Goal: Information Seeking & Learning: Check status

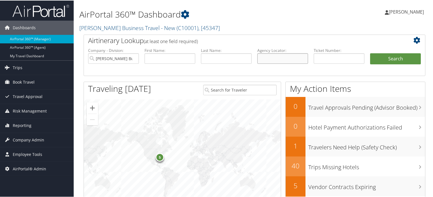
click at [289, 59] on input "text" at bounding box center [282, 58] width 51 height 10
paste input "DFWK6B"
type input "DFWK6B"
click at [396, 54] on button "Search" at bounding box center [395, 58] width 51 height 11
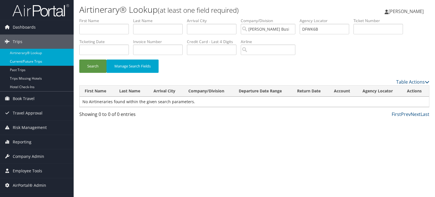
click at [22, 61] on link "Current/Future Trips" at bounding box center [37, 61] width 74 height 8
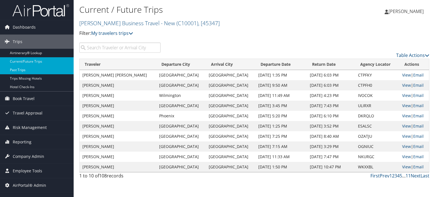
click at [22, 72] on link "Past Trips" at bounding box center [37, 70] width 74 height 8
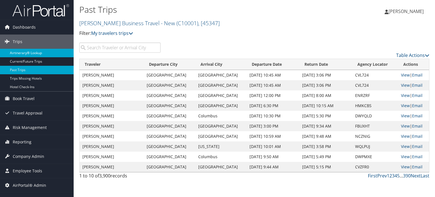
click at [26, 51] on link "Airtinerary® Lookup" at bounding box center [37, 53] width 74 height 8
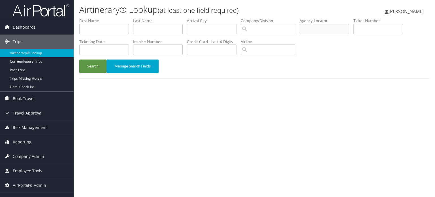
click at [321, 28] on input "text" at bounding box center [325, 29] width 50 height 10
paste input "DFWK6B"
type input "DFWK6B"
click at [86, 60] on button "Search" at bounding box center [92, 65] width 27 height 13
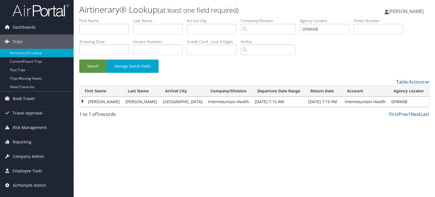
click at [83, 100] on td "JILL S" at bounding box center [101, 102] width 43 height 10
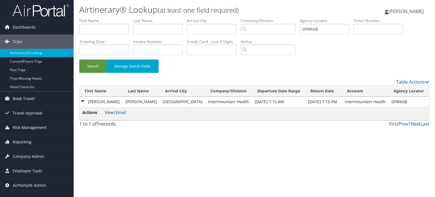
click at [110, 111] on link "View" at bounding box center [109, 112] width 9 height 5
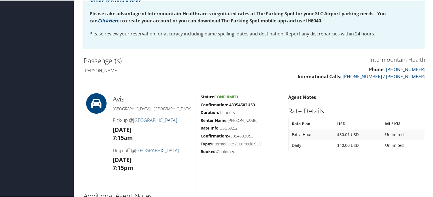
scroll to position [203, 0]
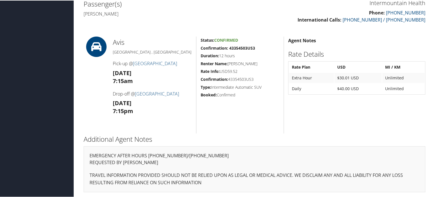
click at [240, 78] on h5 "Confirmation: 43354503US3" at bounding box center [240, 79] width 79 height 6
copy h5 "43354503US3"
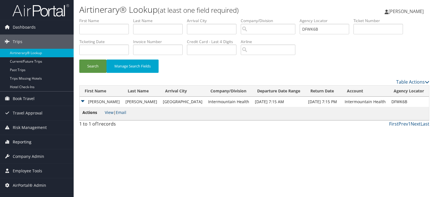
click at [19, 140] on span "Reporting" at bounding box center [22, 142] width 19 height 14
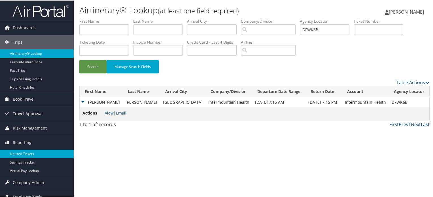
click at [19, 151] on link "Unused Tickets" at bounding box center [37, 153] width 74 height 8
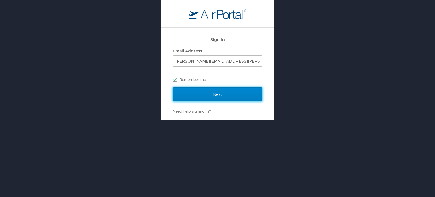
click at [212, 98] on input "Next" at bounding box center [218, 94] width 90 height 14
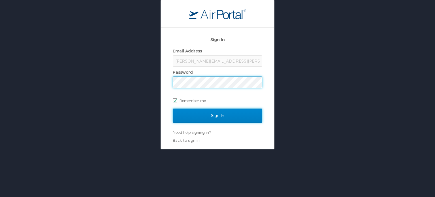
click at [222, 116] on input "Sign In" at bounding box center [218, 115] width 90 height 14
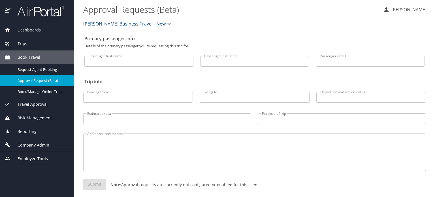
click at [27, 131] on span "Reporting" at bounding box center [23, 131] width 26 height 6
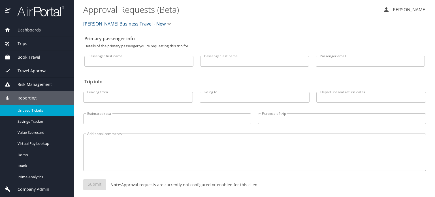
click at [21, 110] on span "Unused Tickets" at bounding box center [43, 110] width 50 height 5
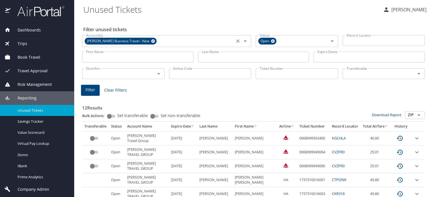
click at [154, 39] on div "[PERSON_NAME] Business Travel - New" at bounding box center [121, 41] width 72 height 7
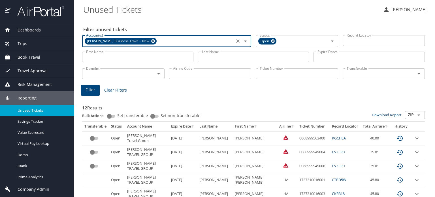
click at [151, 42] on icon at bounding box center [153, 41] width 4 height 4
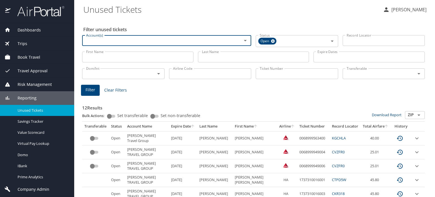
click at [125, 59] on input "First Name" at bounding box center [137, 57] width 111 height 11
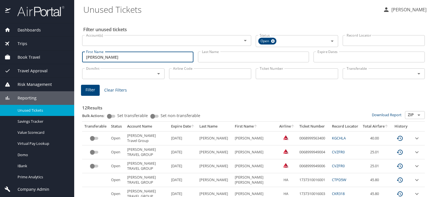
type input "[PERSON_NAME]"
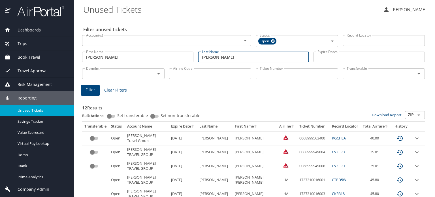
type input "[PERSON_NAME]"
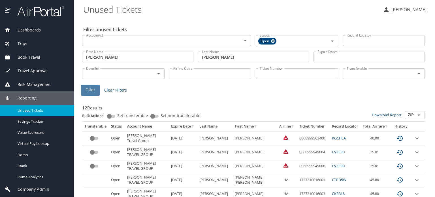
click at [93, 91] on span "Filter" at bounding box center [91, 89] width 10 height 7
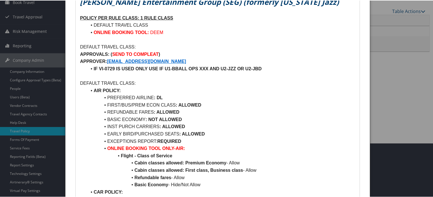
scroll to position [57, 0]
